Goal: Task Accomplishment & Management: Manage account settings

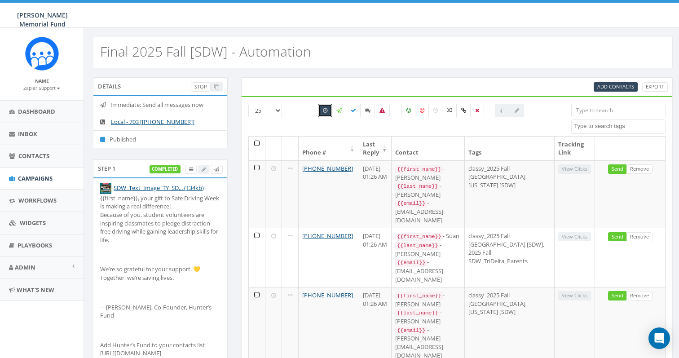
select select
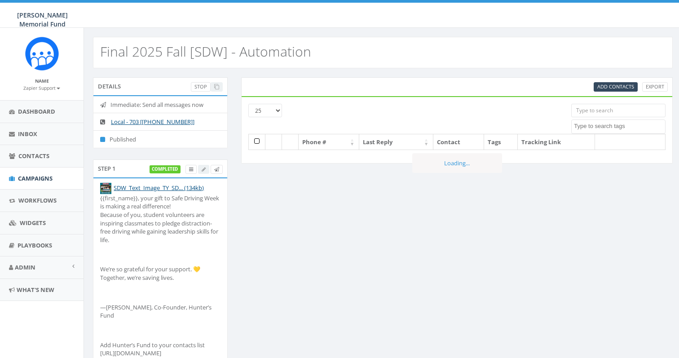
select select
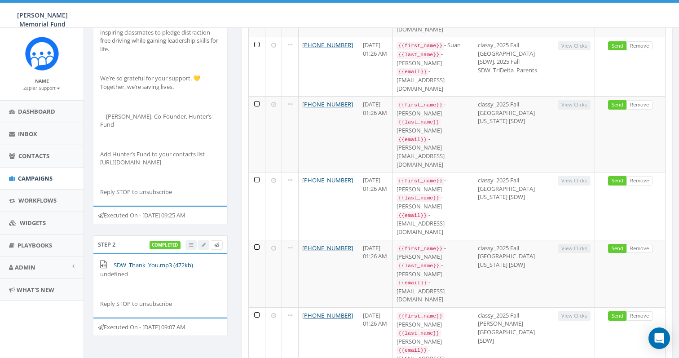
scroll to position [274, 0]
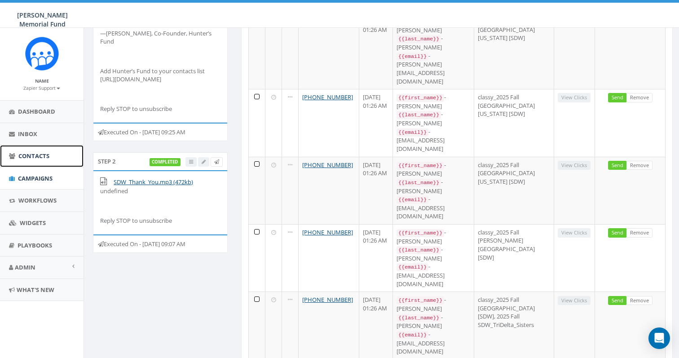
click at [41, 154] on span "Contacts" at bounding box center [33, 156] width 31 height 8
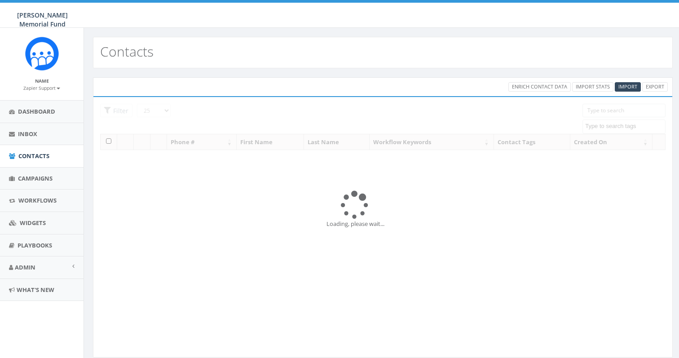
select select
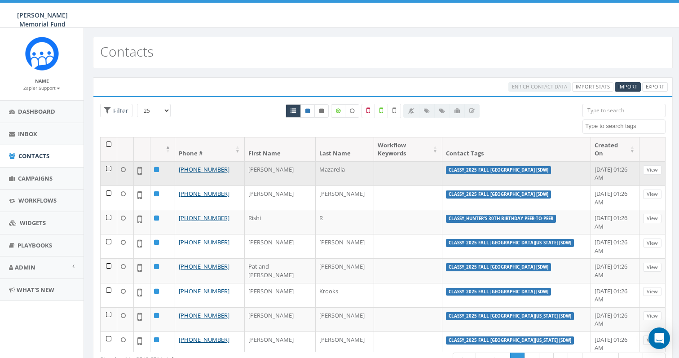
click at [110, 161] on td at bounding box center [109, 173] width 17 height 24
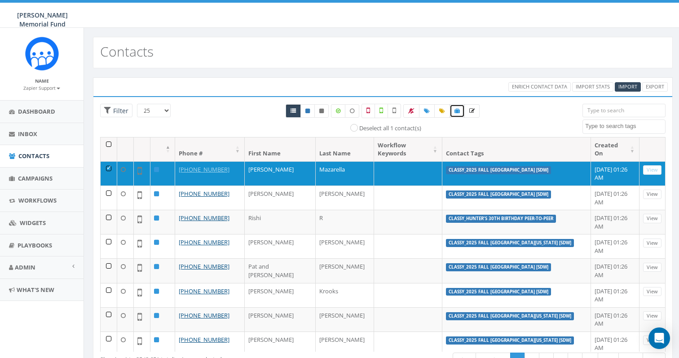
click at [456, 110] on icon at bounding box center [456, 110] width 5 height 5
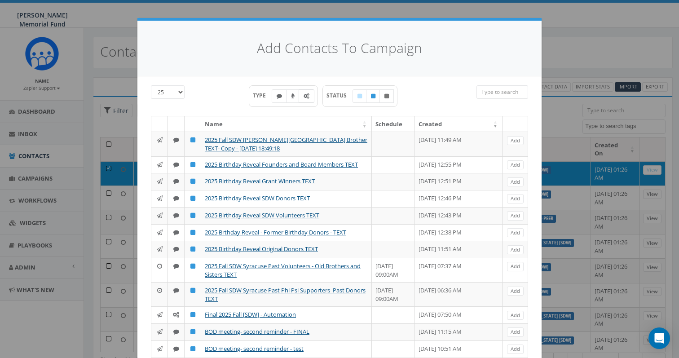
click at [309, 96] on label at bounding box center [307, 95] width 16 height 13
checkbox input "true"
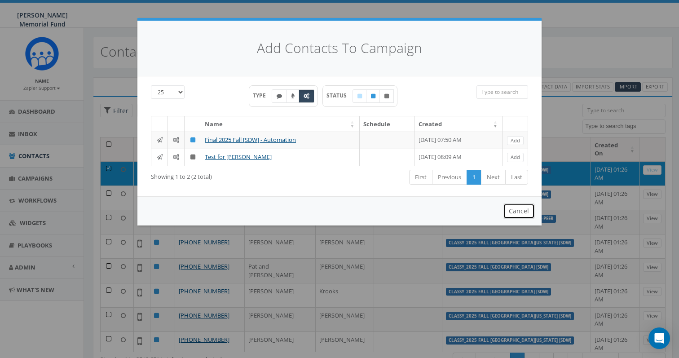
click at [519, 218] on button "Cancel" at bounding box center [519, 210] width 32 height 15
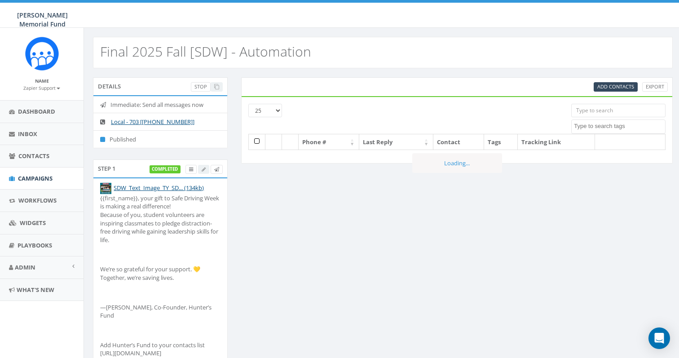
select select
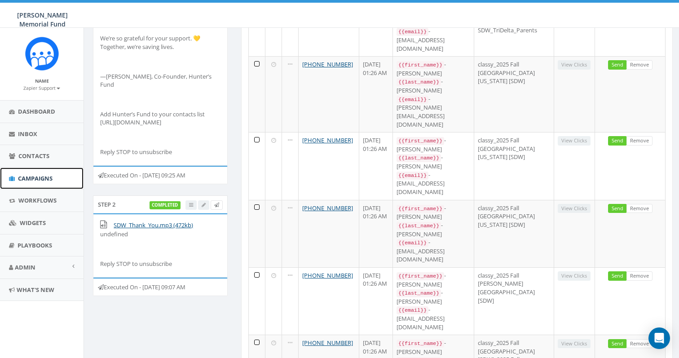
click at [26, 177] on span "Campaigns" at bounding box center [35, 178] width 35 height 8
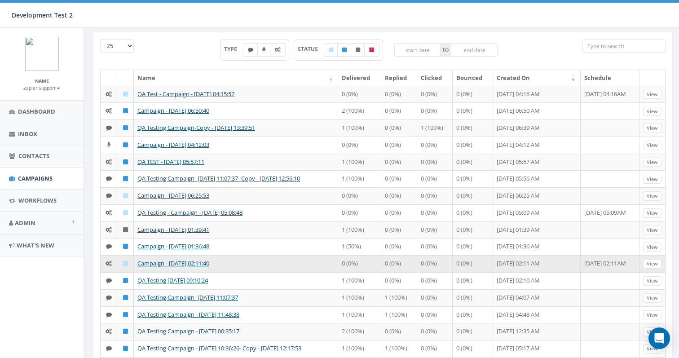
scroll to position [46, 0]
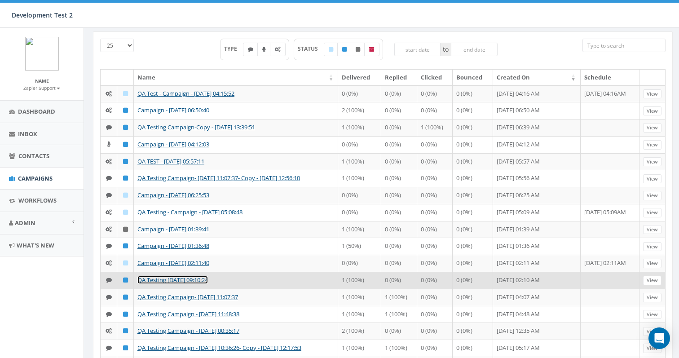
click at [174, 284] on link "QA Testing [DATE] 09:10:24" at bounding box center [172, 280] width 70 height 8
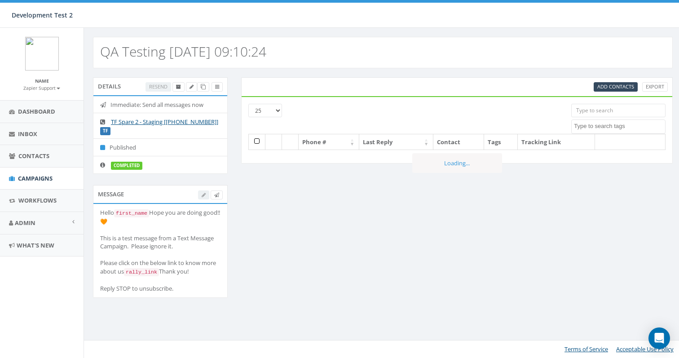
select select
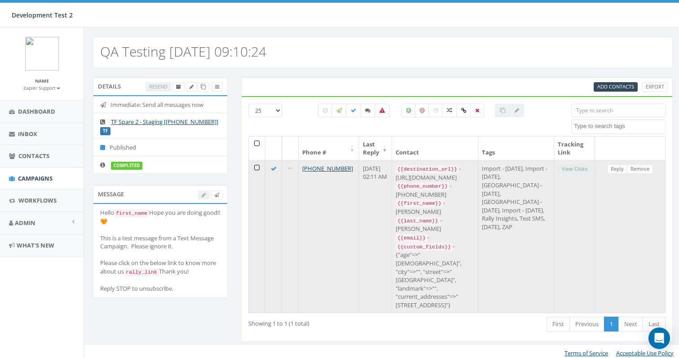
click at [256, 169] on td at bounding box center [257, 236] width 17 height 153
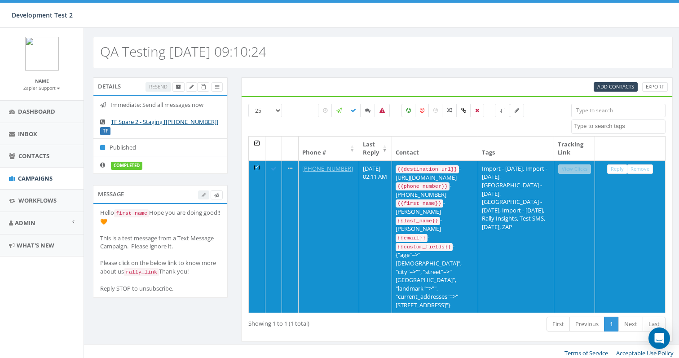
drag, startPoint x: 177, startPoint y: 312, endPoint x: 94, endPoint y: 214, distance: 128.0
click at [94, 214] on li "Hello first_name Hope you are doing good!! 🧡 This is a test message from a Text…" at bounding box center [160, 250] width 134 height 93
copy div "Hello first_name Hope you are doing good!! 🧡 This is a test message from a Text…"
click at [519, 112] on link at bounding box center [517, 110] width 14 height 13
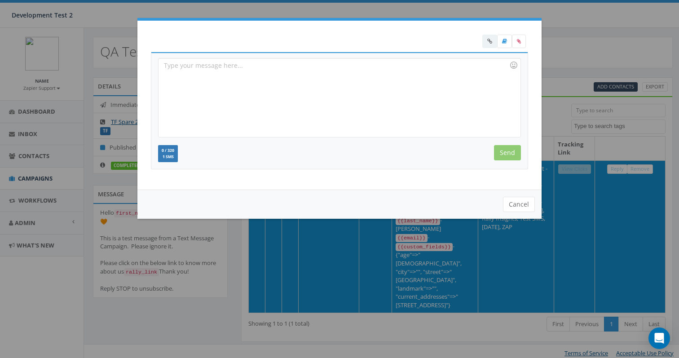
click at [357, 83] on div at bounding box center [338, 97] width 361 height 79
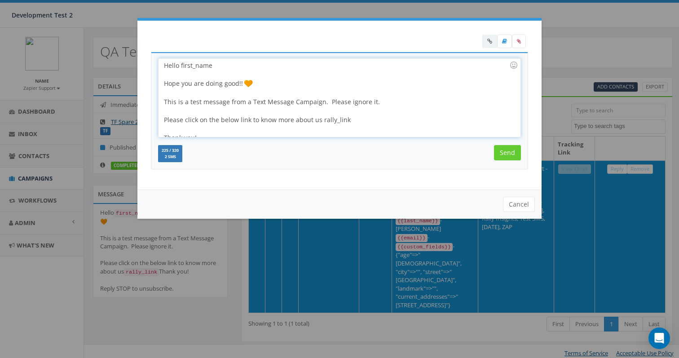
click at [190, 66] on div "Hello first_name Hope you are doing good!! This is a test message from a Text M…" at bounding box center [338, 97] width 361 height 79
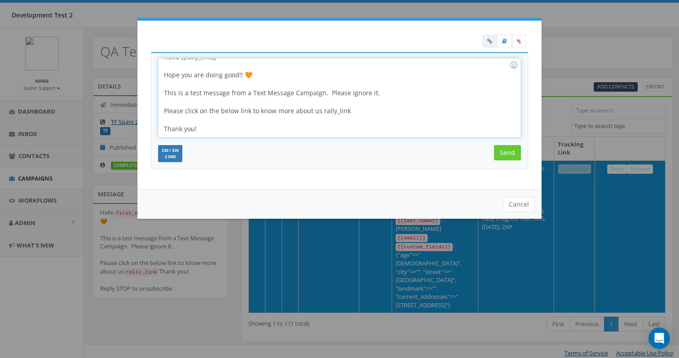
scroll to position [11, 0]
click at [334, 108] on div "Hello {{rally_link}} Hope you are doing good!! 🧡 This is a test message from a …" at bounding box center [338, 97] width 361 height 79
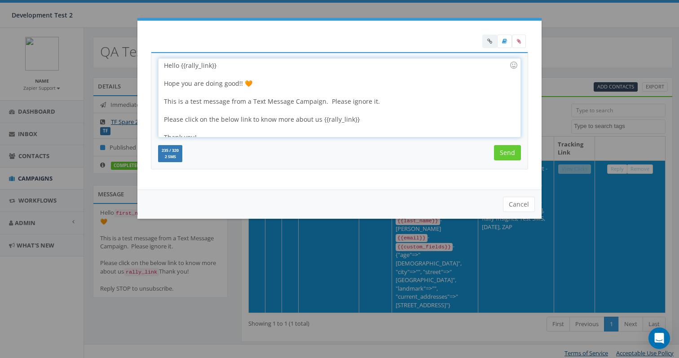
scroll to position [26, 0]
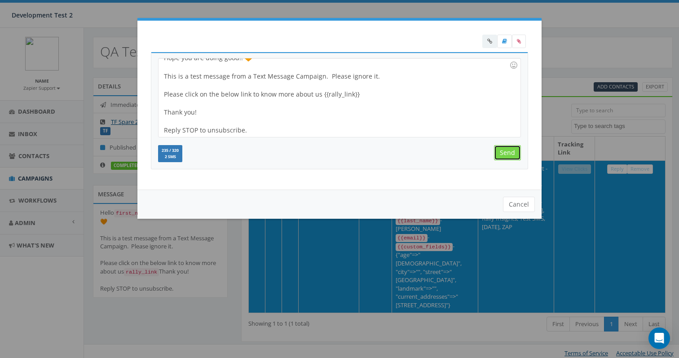
click at [506, 150] on input "Send" at bounding box center [507, 152] width 27 height 15
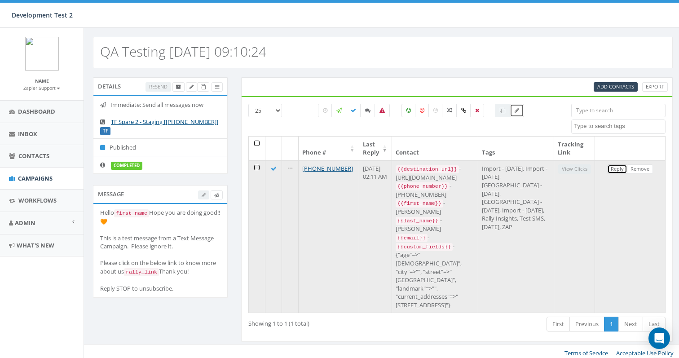
click at [612, 166] on link "Reply" at bounding box center [617, 168] width 20 height 9
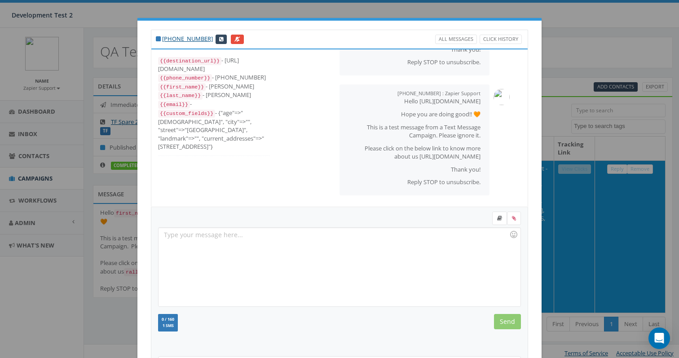
scroll to position [102, 0]
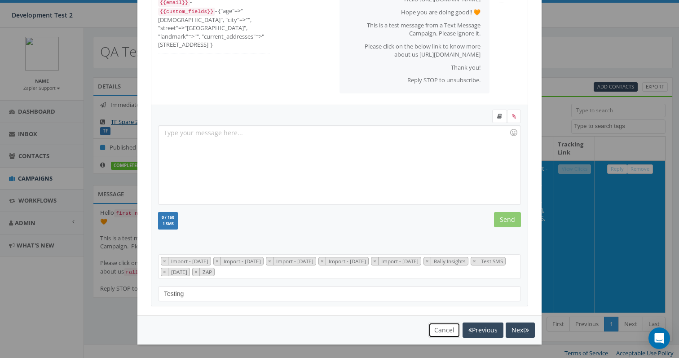
click at [445, 327] on button "Cancel" at bounding box center [444, 329] width 32 height 15
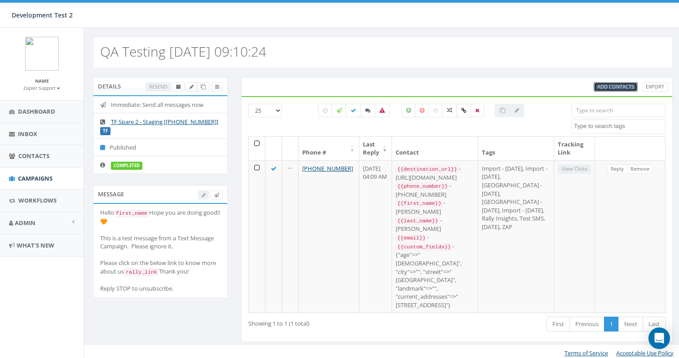
click at [606, 87] on span "Add Contacts" at bounding box center [615, 86] width 37 height 7
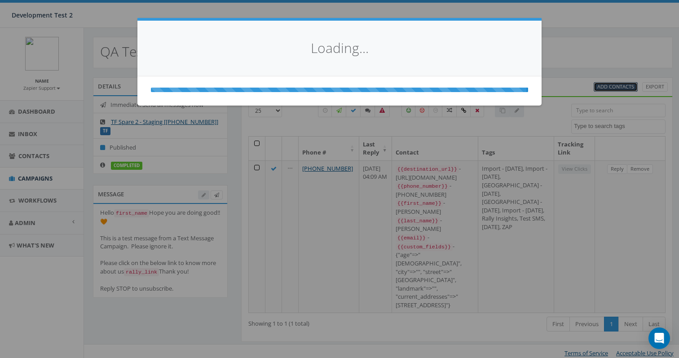
scroll to position [0, 0]
select select
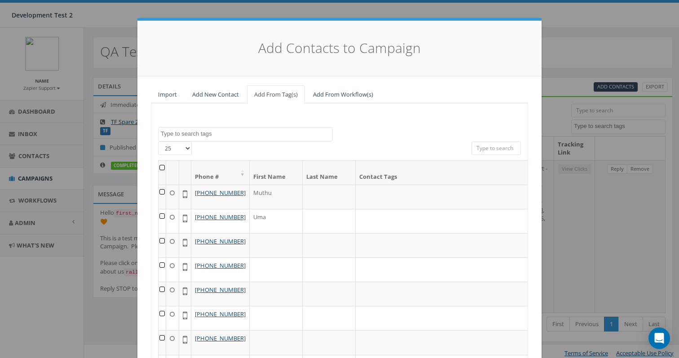
click at [270, 133] on textarea "Search" at bounding box center [246, 134] width 171 height 8
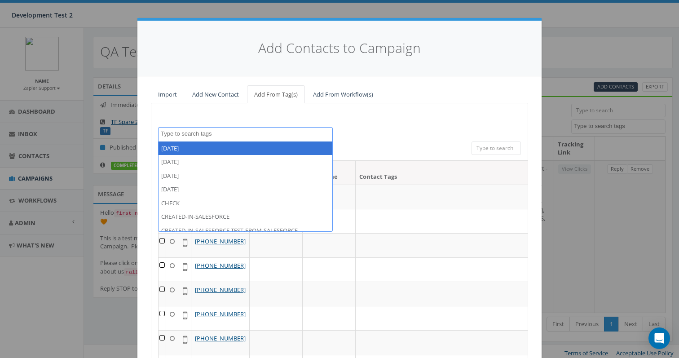
click at [486, 148] on input "search" at bounding box center [495, 147] width 49 height 13
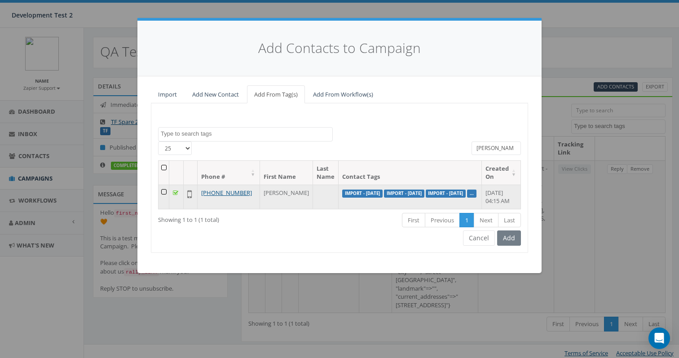
type input "jame"
click at [163, 192] on td at bounding box center [163, 197] width 11 height 24
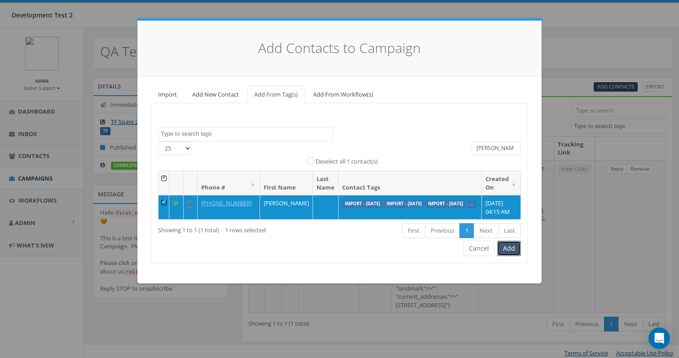
click at [511, 256] on button "Add" at bounding box center [509, 248] width 24 height 15
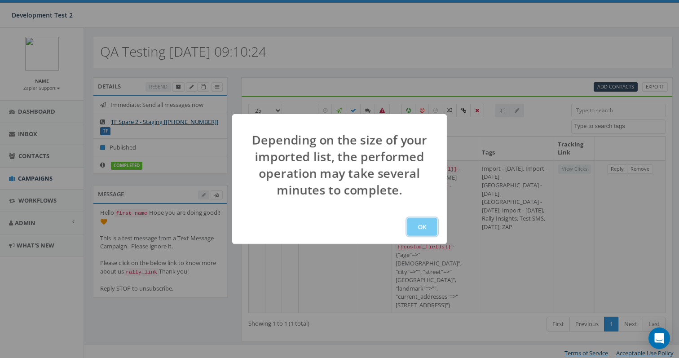
click at [427, 229] on button "OK" at bounding box center [422, 227] width 31 height 18
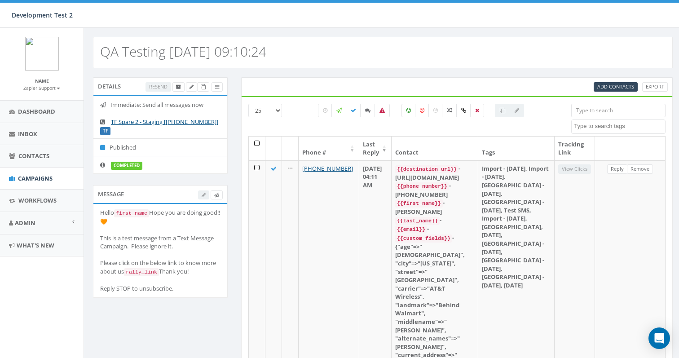
select select
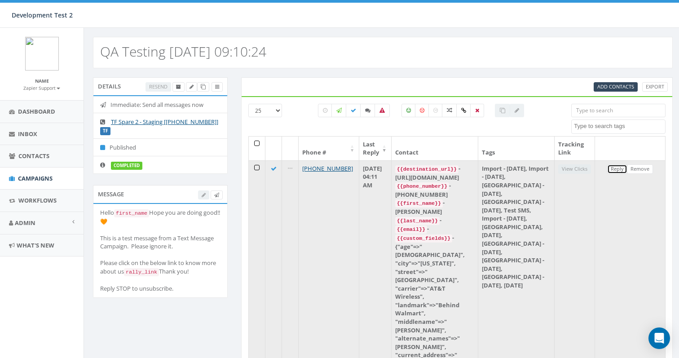
click at [620, 166] on link "Reply" at bounding box center [617, 168] width 20 height 9
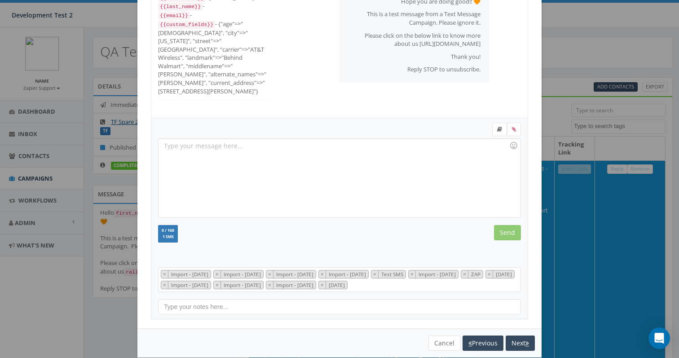
scroll to position [102, 0]
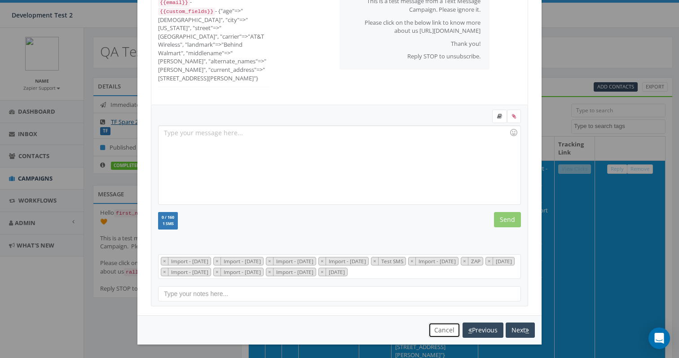
click at [441, 327] on button "Cancel" at bounding box center [444, 329] width 32 height 15
